Goal: Task Accomplishment & Management: Use online tool/utility

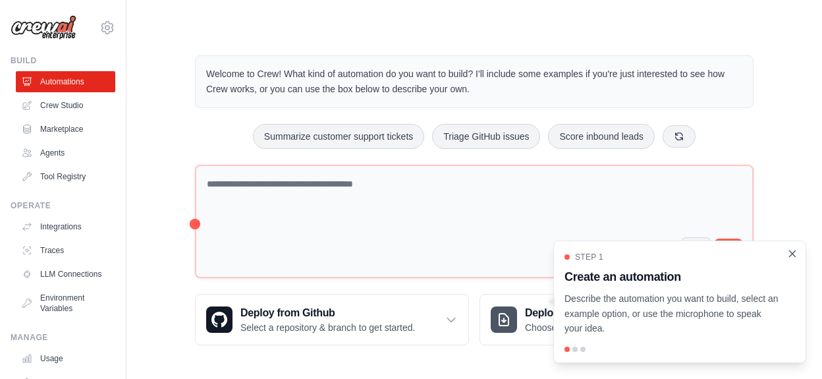
click at [792, 254] on icon "Close walkthrough" at bounding box center [793, 253] width 6 height 6
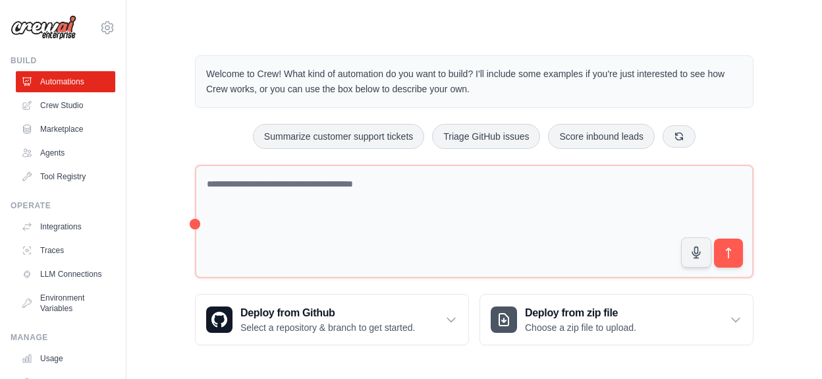
click at [62, 25] on img at bounding box center [44, 27] width 66 height 25
click at [108, 30] on icon at bounding box center [107, 28] width 4 height 4
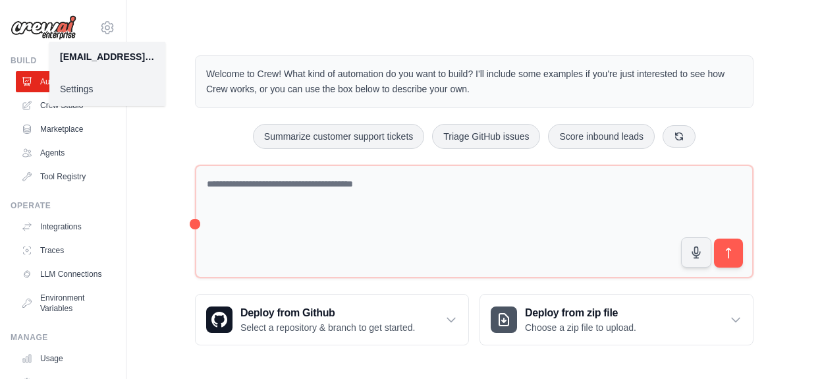
click at [174, 24] on main "Welcome to Crew! What kind of automation do you want to build? I'll include som…" at bounding box center [474, 189] width 696 height 379
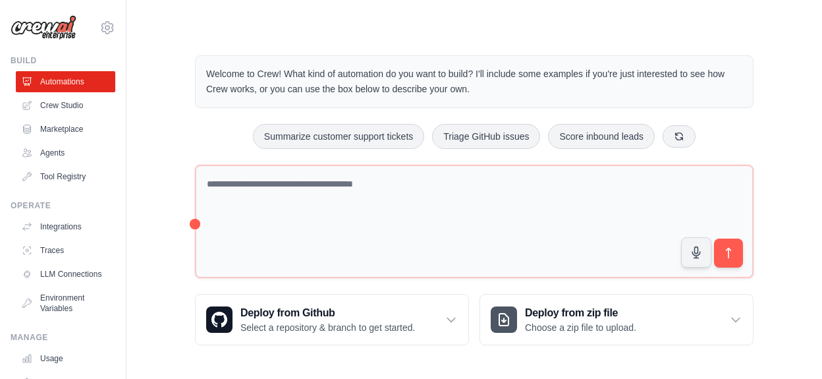
click at [70, 27] on img at bounding box center [44, 27] width 66 height 25
click at [74, 103] on link "Crew Studio" at bounding box center [66, 105] width 99 height 21
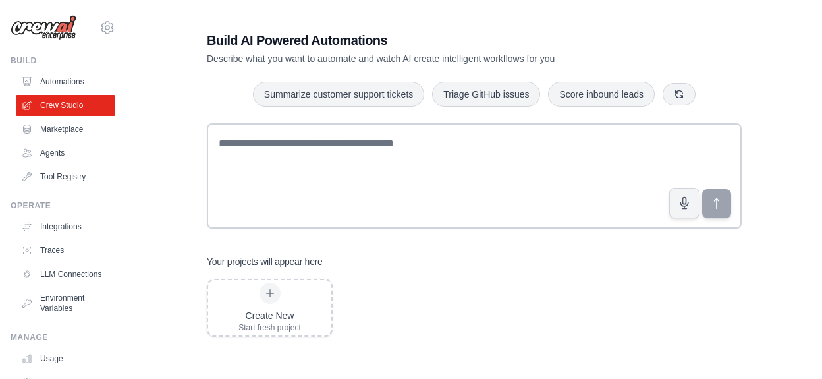
scroll to position [26, 0]
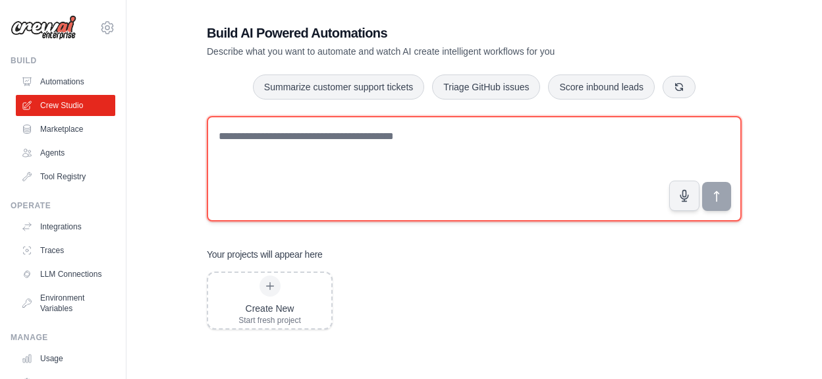
click at [337, 161] on textarea at bounding box center [474, 168] width 535 height 105
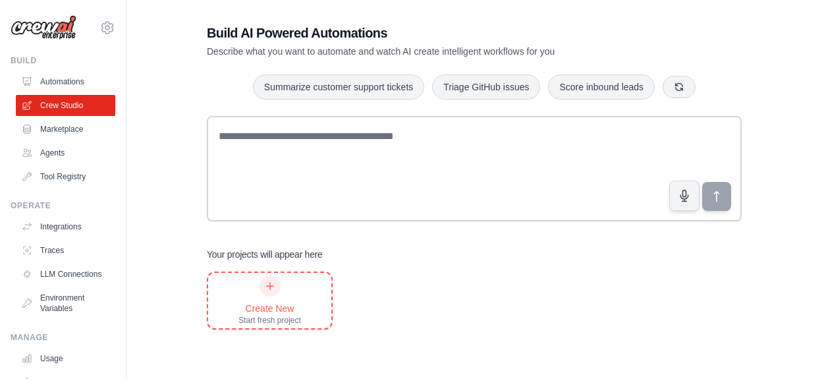
click at [273, 285] on icon at bounding box center [270, 286] width 11 height 11
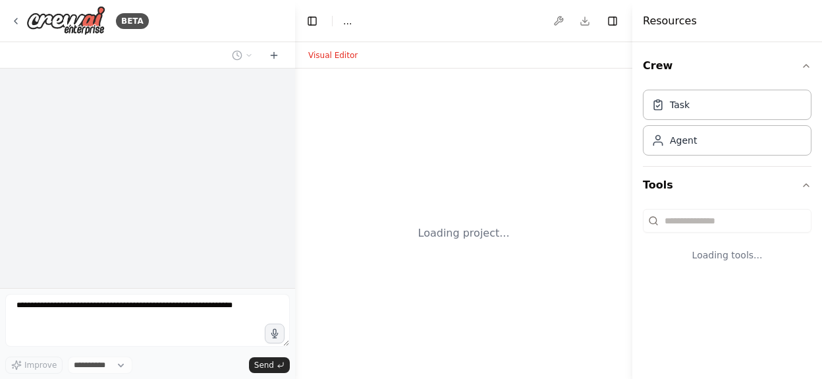
select select "****"
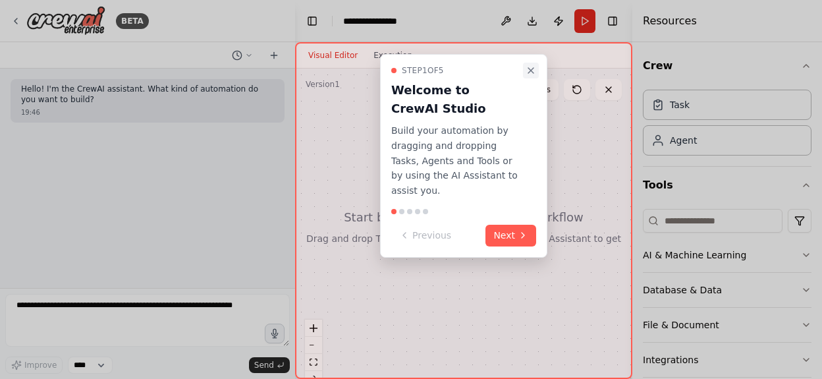
click at [532, 67] on icon "Close walkthrough" at bounding box center [531, 70] width 11 height 11
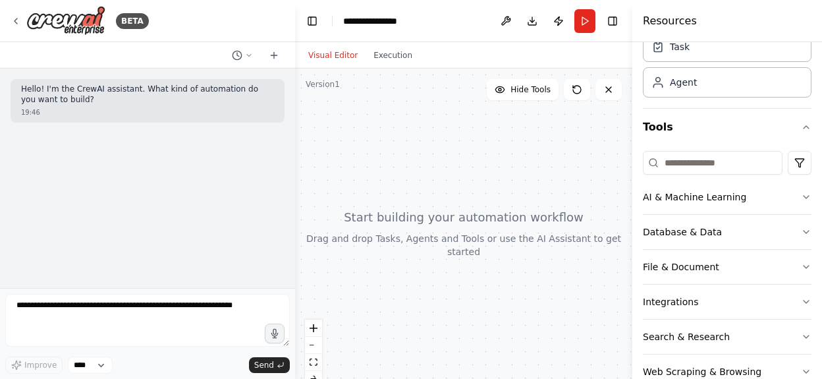
scroll to position [90, 0]
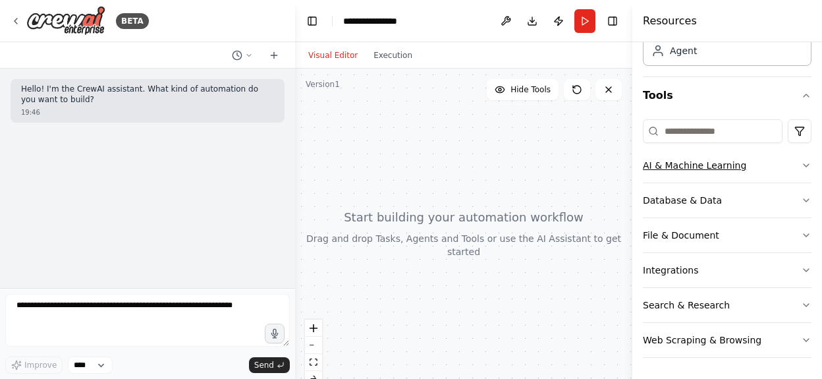
click at [806, 169] on icon "button" at bounding box center [806, 165] width 11 height 11
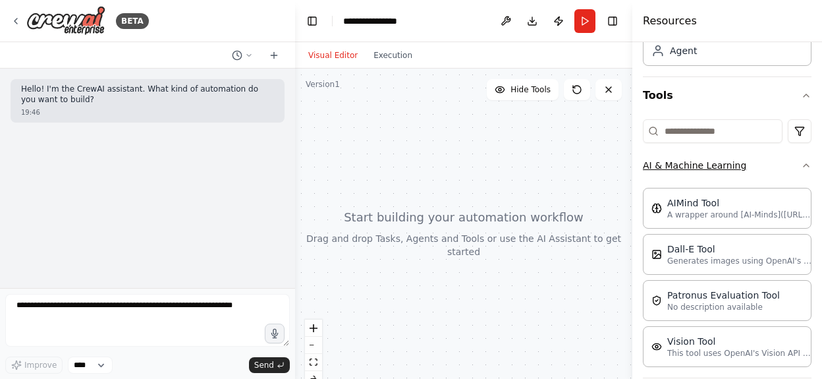
click at [806, 169] on icon "button" at bounding box center [806, 165] width 11 height 11
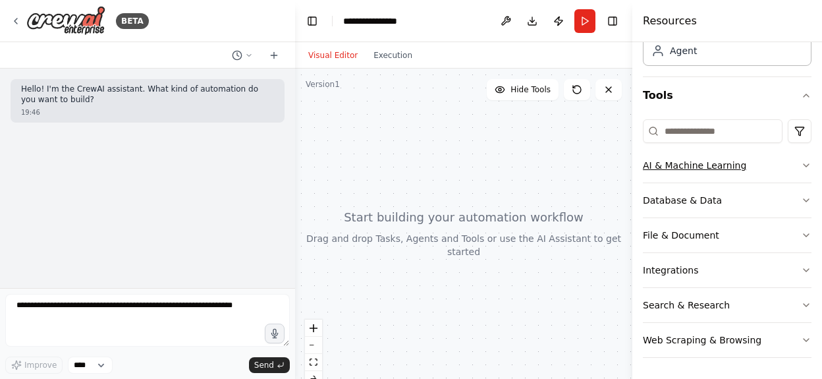
click at [806, 169] on icon "button" at bounding box center [806, 165] width 11 height 11
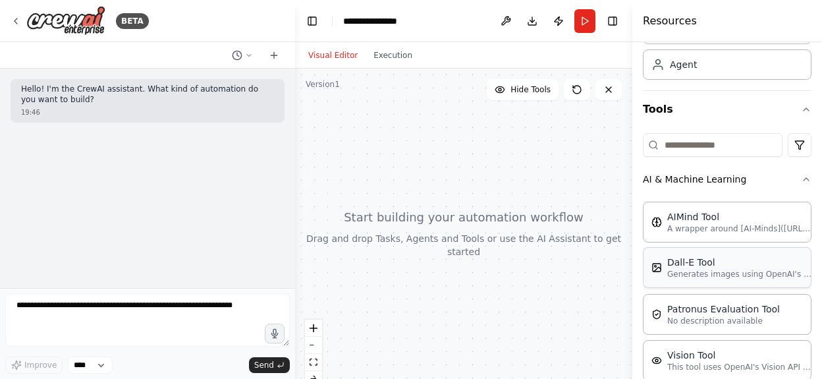
scroll to position [46, 0]
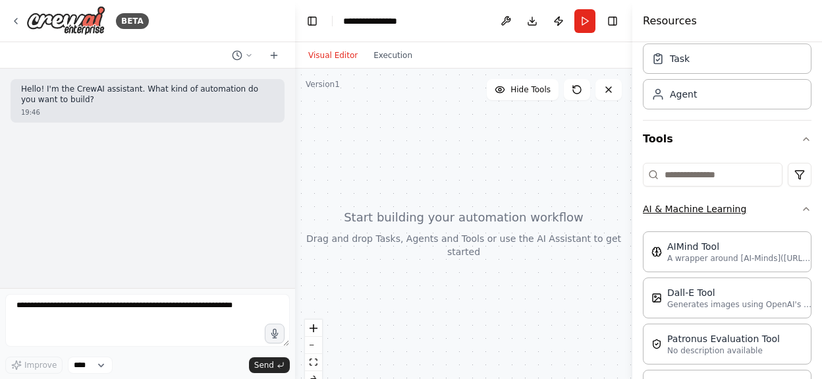
click at [802, 206] on icon "button" at bounding box center [806, 209] width 11 height 11
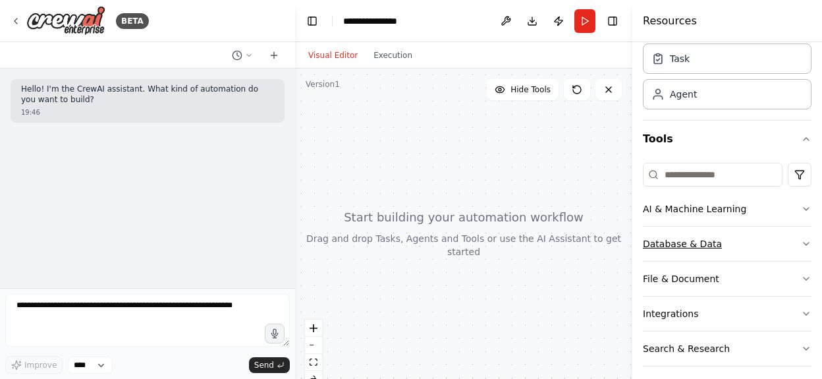
click at [808, 244] on icon "button" at bounding box center [806, 243] width 5 height 3
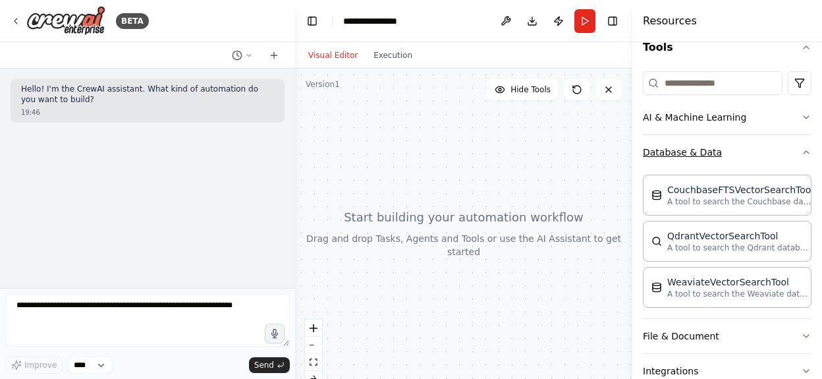
scroll to position [137, 0]
click at [807, 153] on icon "button" at bounding box center [806, 152] width 5 height 3
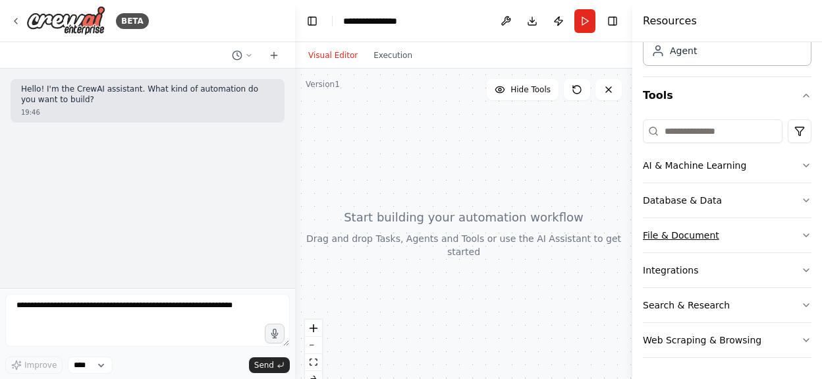
click at [806, 236] on icon "button" at bounding box center [806, 235] width 5 height 3
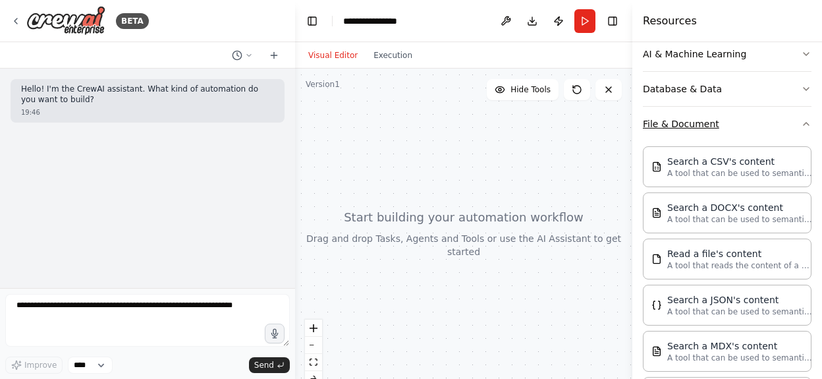
scroll to position [194, 0]
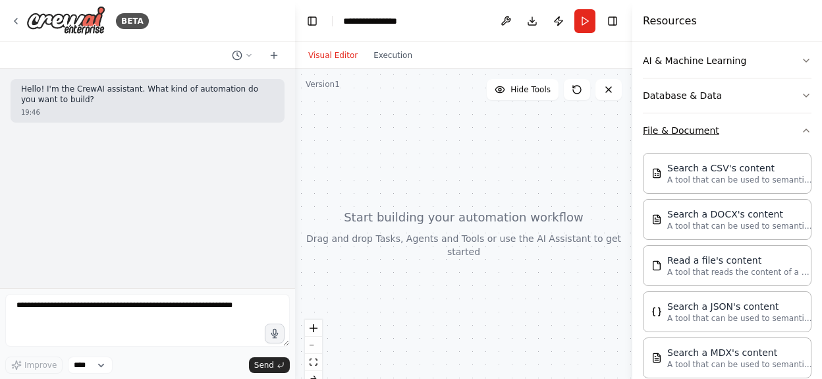
click at [805, 132] on icon "button" at bounding box center [806, 130] width 11 height 11
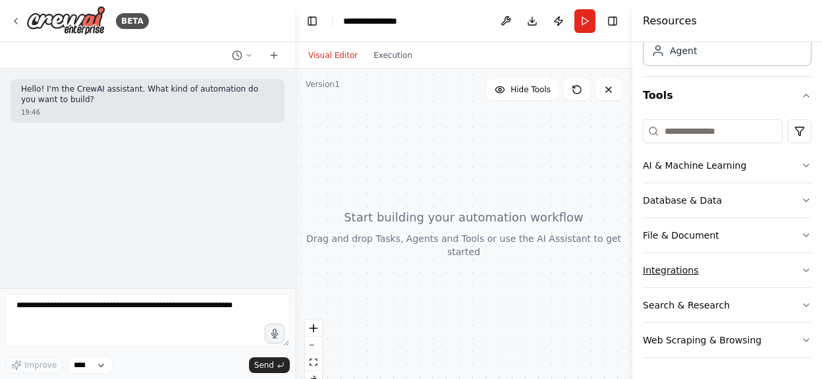
click at [804, 271] on icon "button" at bounding box center [806, 270] width 11 height 11
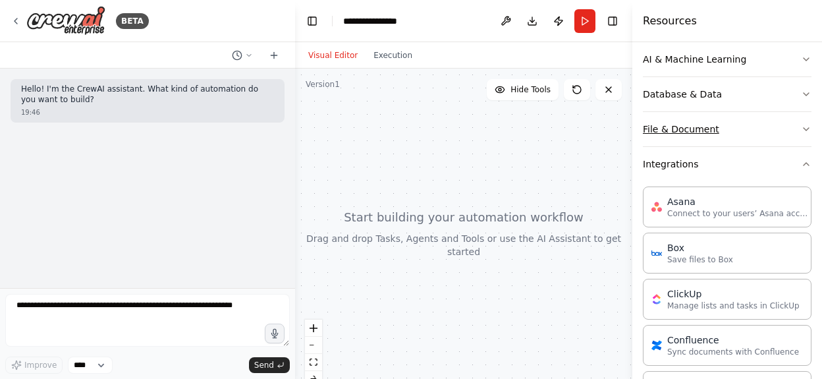
scroll to position [157, 0]
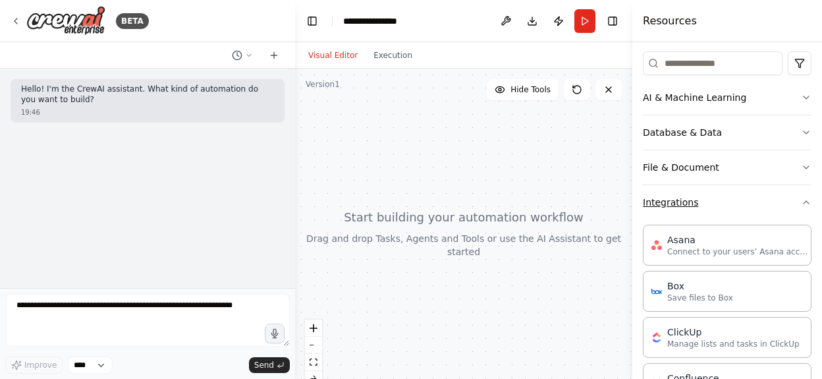
click at [805, 203] on icon "button" at bounding box center [806, 202] width 11 height 11
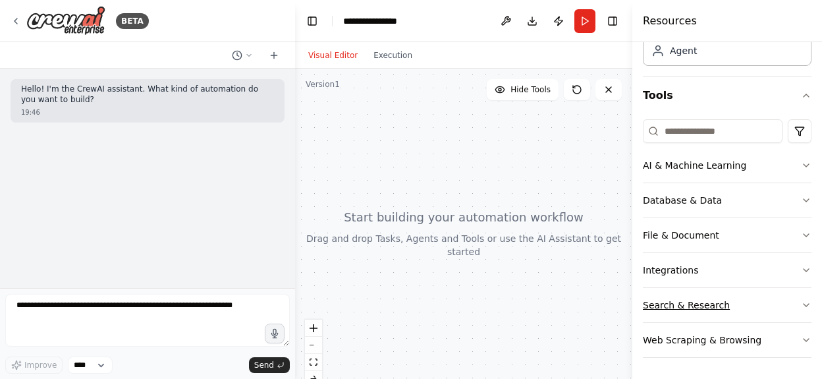
click at [810, 306] on icon "button" at bounding box center [806, 305] width 11 height 11
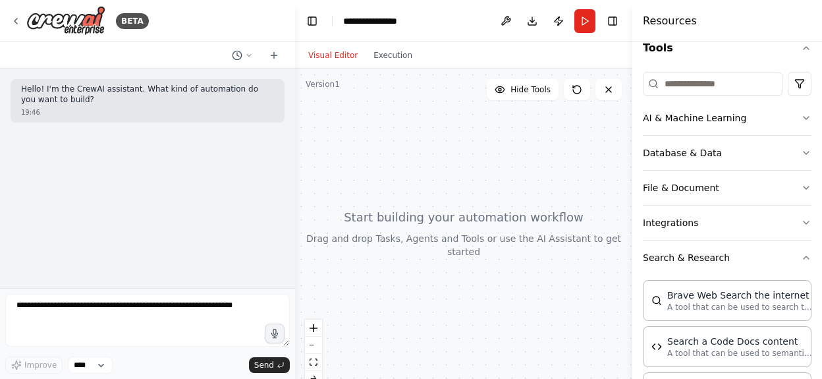
scroll to position [157, 0]
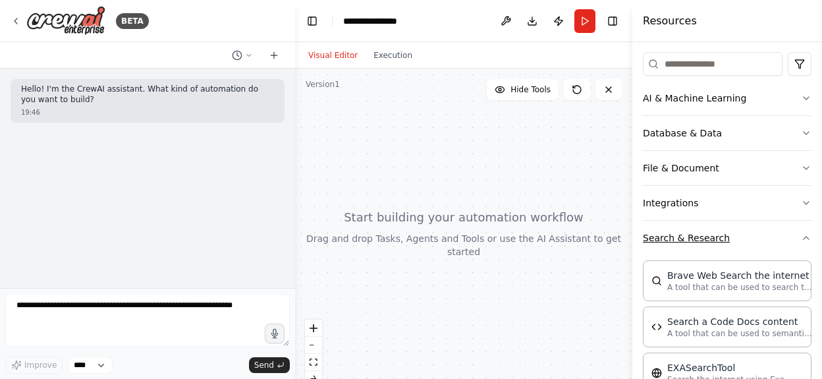
click at [810, 240] on icon "button" at bounding box center [806, 238] width 11 height 11
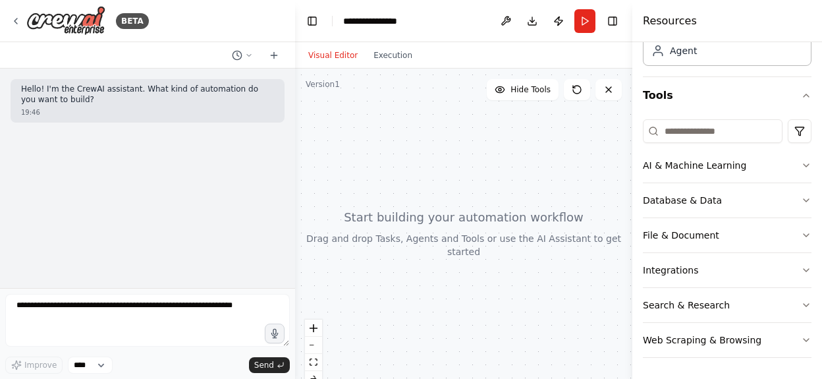
click at [295, 156] on div at bounding box center [463, 233] width 337 height 329
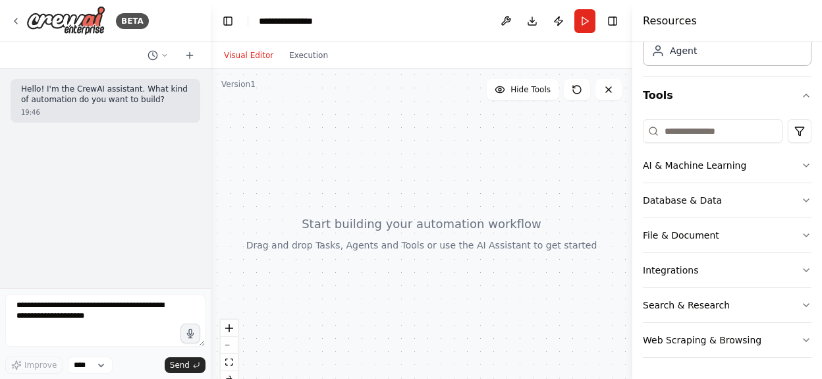
drag, startPoint x: 294, startPoint y: 156, endPoint x: 211, endPoint y: 153, distance: 83.7
click at [211, 153] on div "**********" at bounding box center [411, 189] width 822 height 379
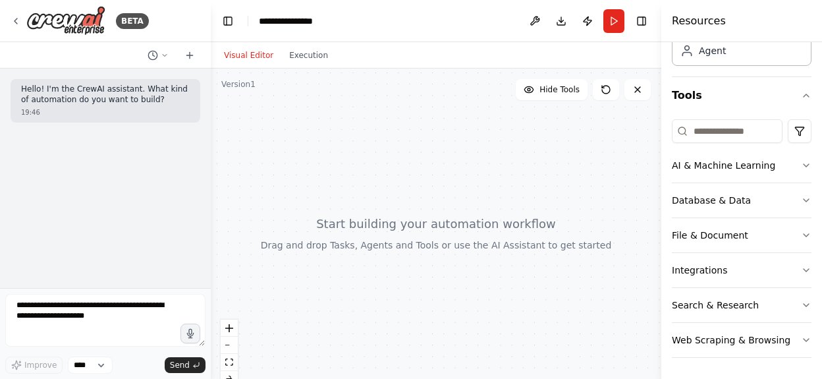
drag, startPoint x: 634, startPoint y: 165, endPoint x: 661, endPoint y: 165, distance: 27.7
click at [661, 165] on div at bounding box center [663, 189] width 5 height 379
